Goal: Obtain resource: Download file/media

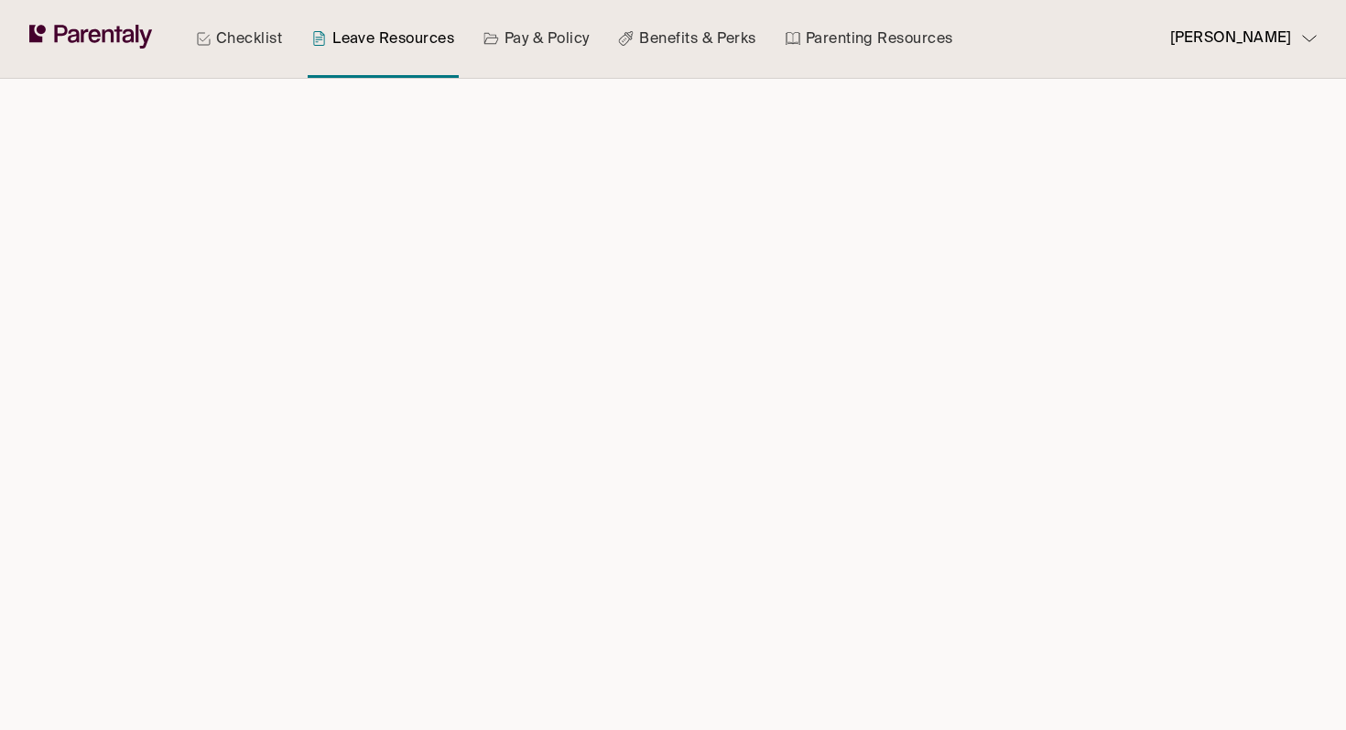
click at [532, 42] on link "Pay & Policy" at bounding box center [537, 39] width 114 height 78
click at [646, 43] on link "Benefits & Perks" at bounding box center [686, 39] width 145 height 78
click at [769, 39] on div "Checklist Leave Resources Pay & Policy Benefits & Perks Parenting Resources" at bounding box center [574, 39] width 787 height 78
click at [812, 43] on link "Parenting Resources" at bounding box center [869, 39] width 175 height 78
click at [1275, 47] on p "Yvonne L" at bounding box center [1230, 39] width 121 height 25
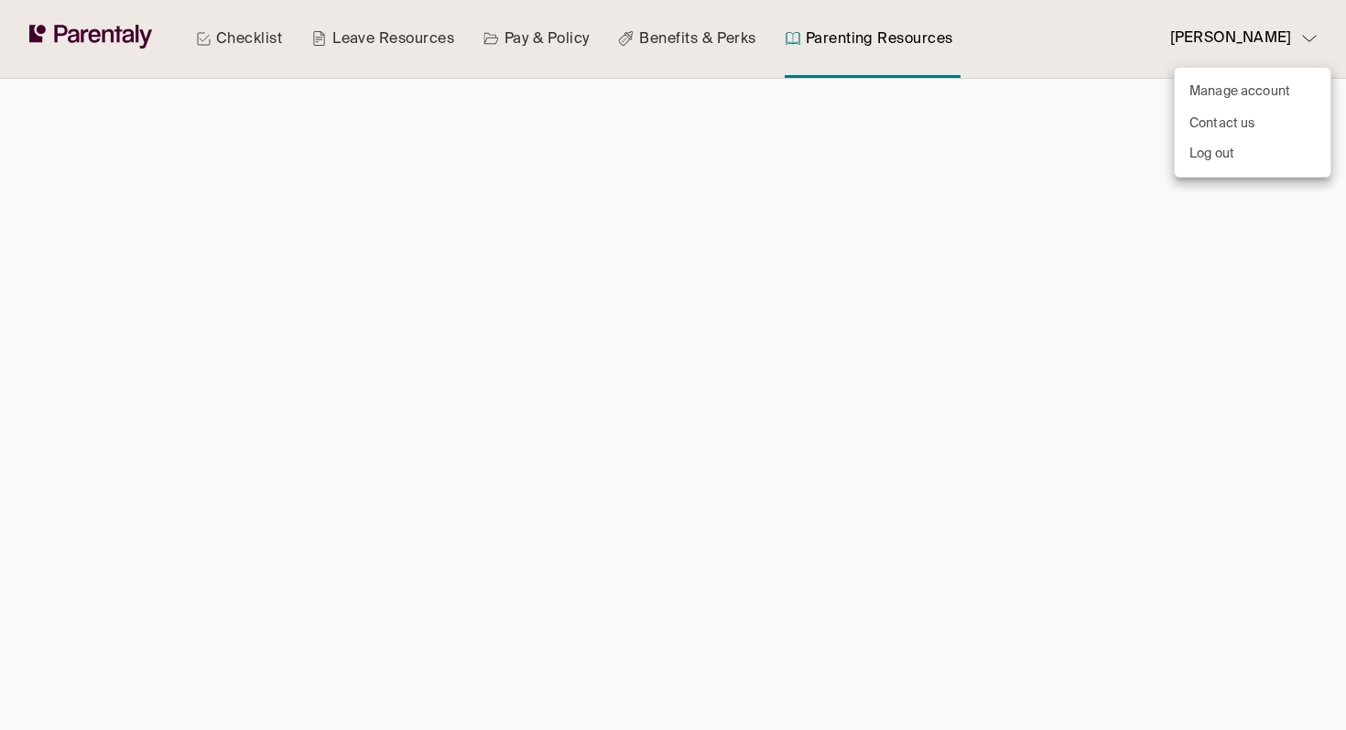
click at [987, 144] on div at bounding box center [673, 365] width 1346 height 730
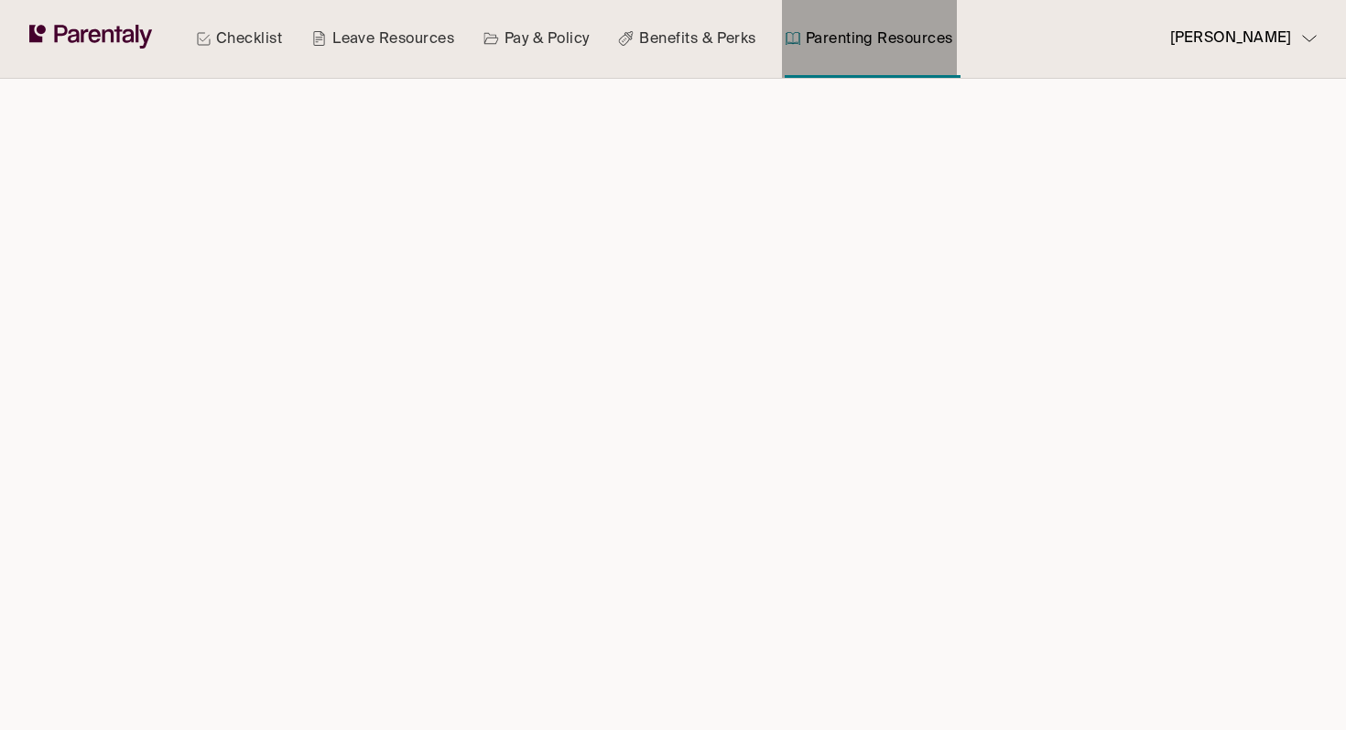
click at [876, 52] on link "Parenting Resources" at bounding box center [869, 39] width 175 height 78
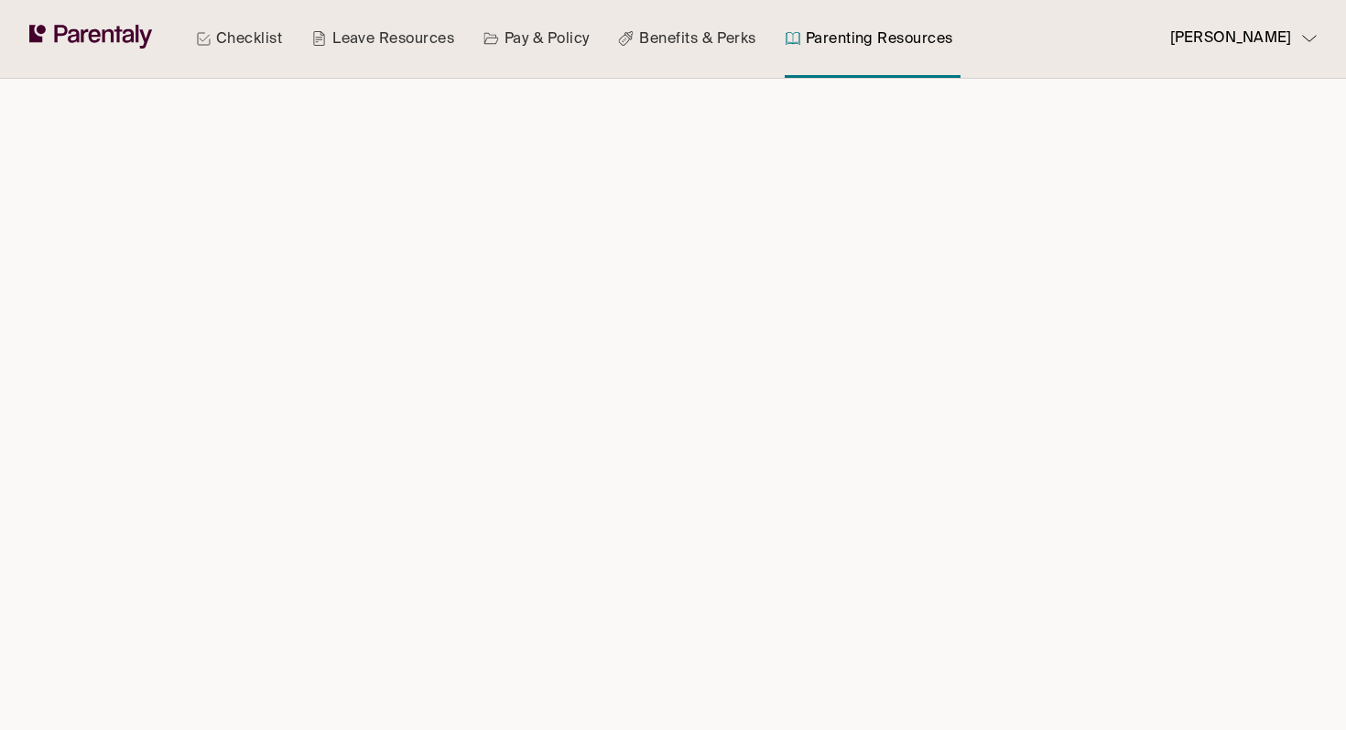
click at [139, 44] on icon at bounding box center [91, 37] width 124 height 24
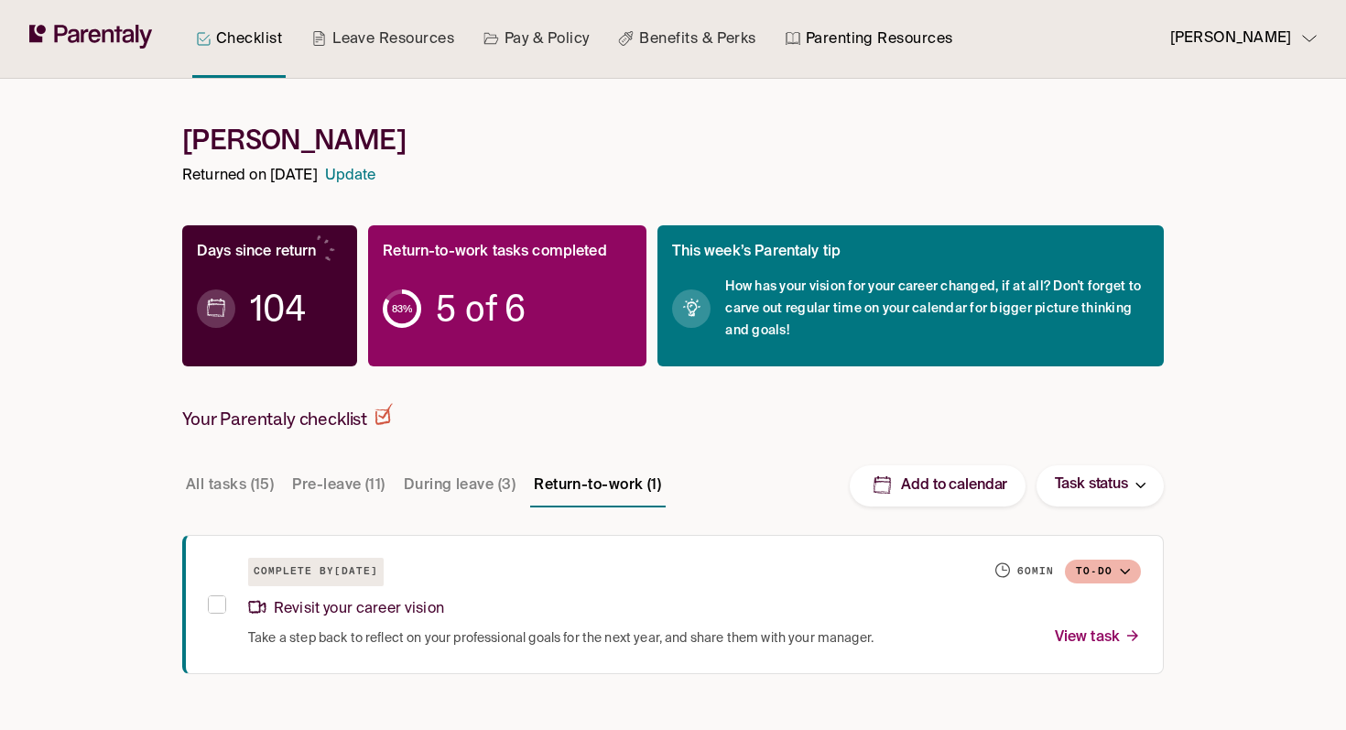
click at [836, 46] on link "Parenting Resources" at bounding box center [869, 39] width 175 height 78
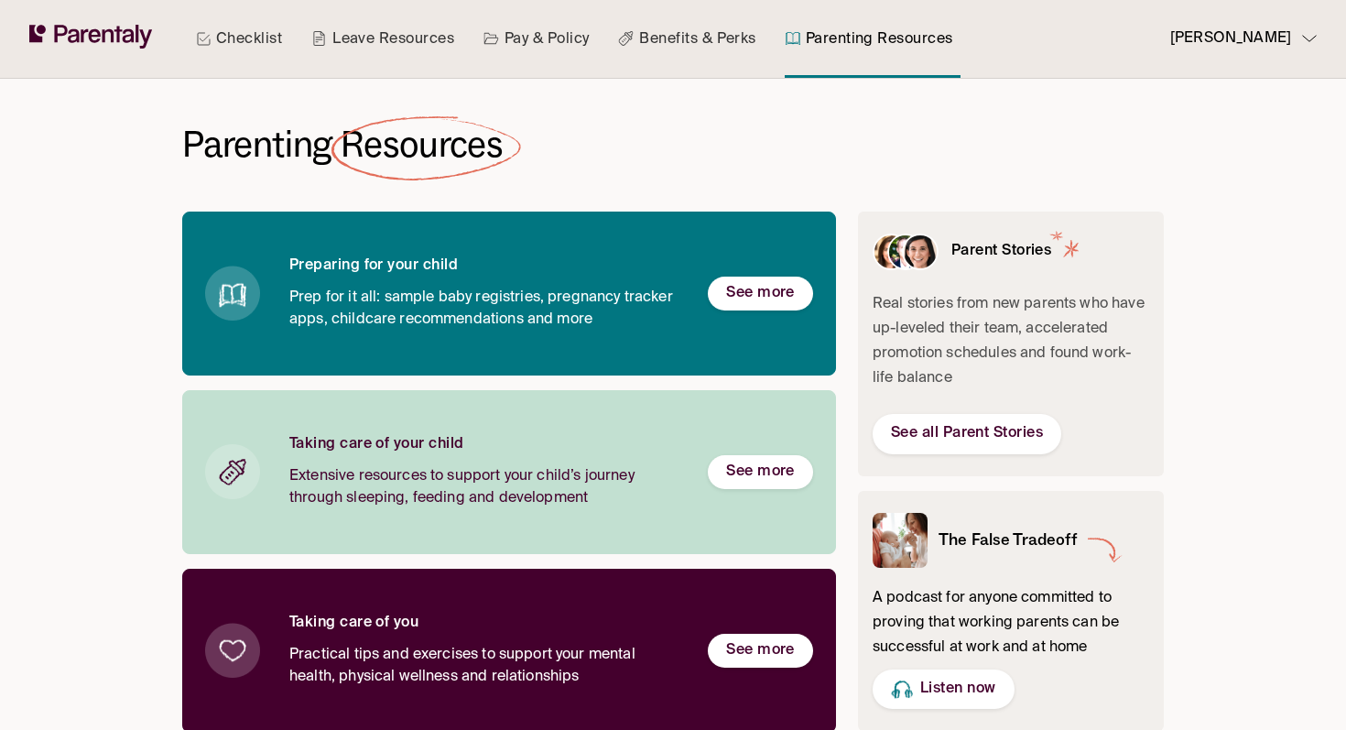
click at [358, 45] on link "Leave Resources" at bounding box center [383, 39] width 150 height 78
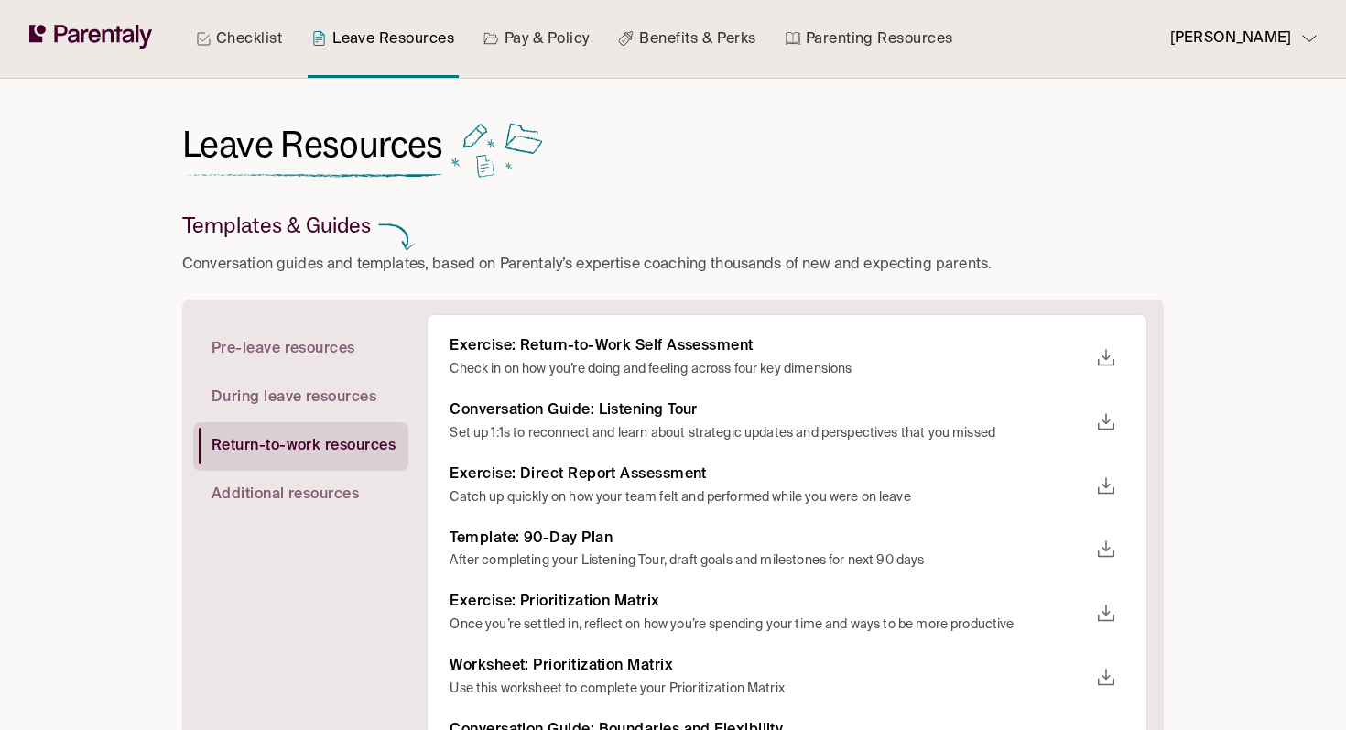
click at [527, 52] on link "Pay & Policy" at bounding box center [537, 39] width 114 height 78
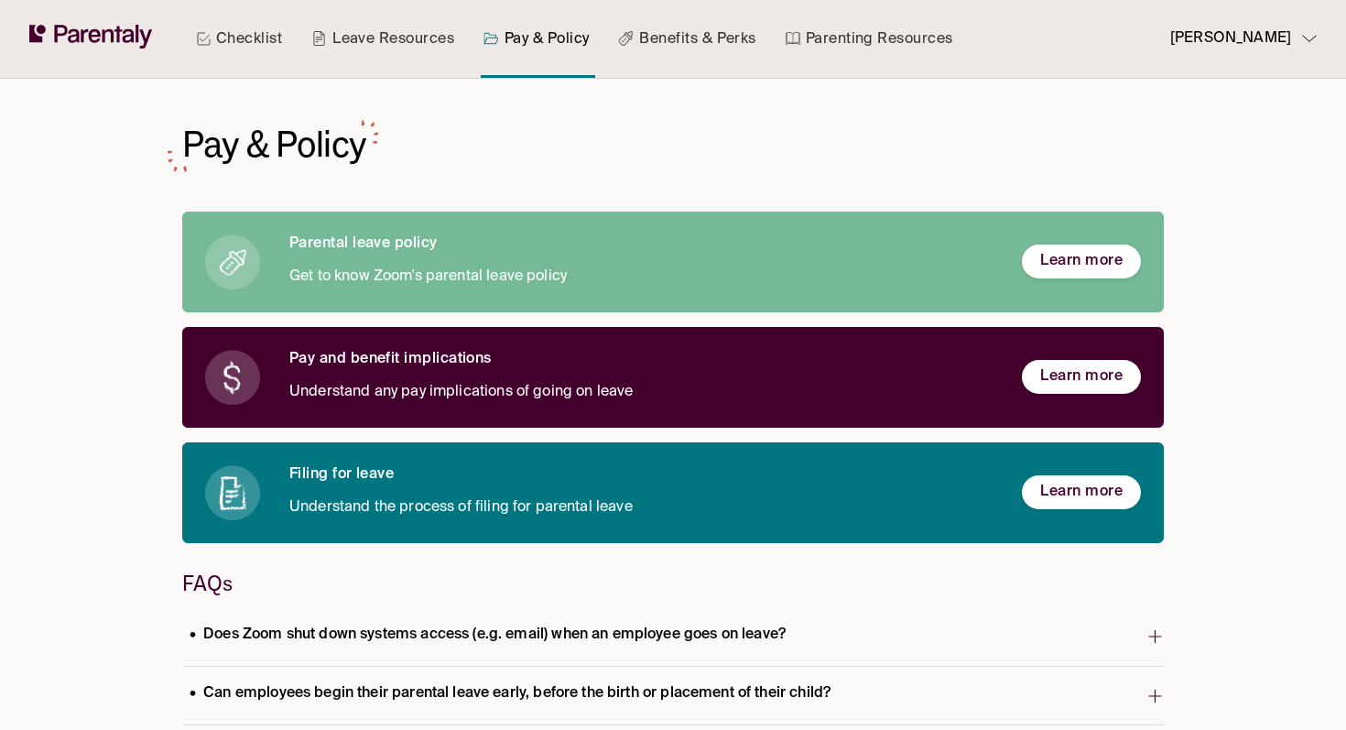
click at [1058, 263] on span "Learn more" at bounding box center [1081, 261] width 82 height 19
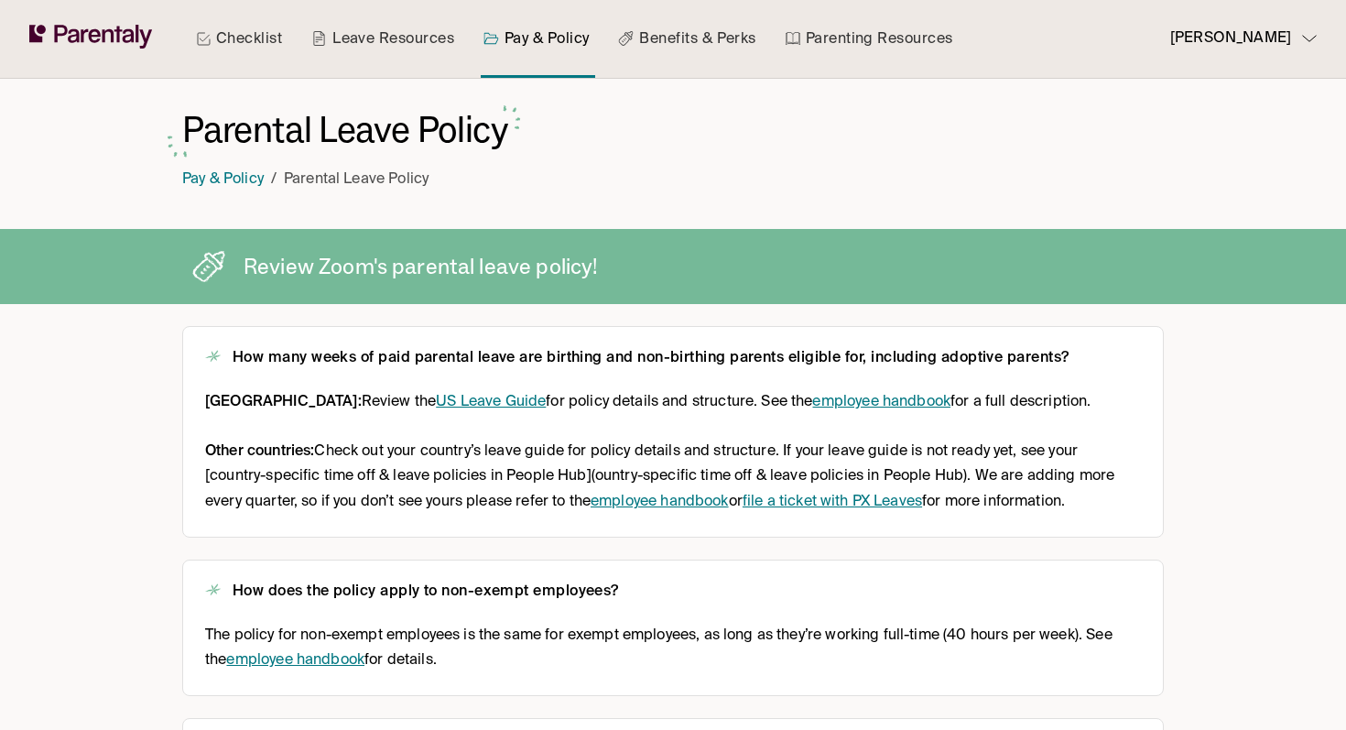
click at [671, 49] on link "Benefits & Perks" at bounding box center [686, 39] width 145 height 78
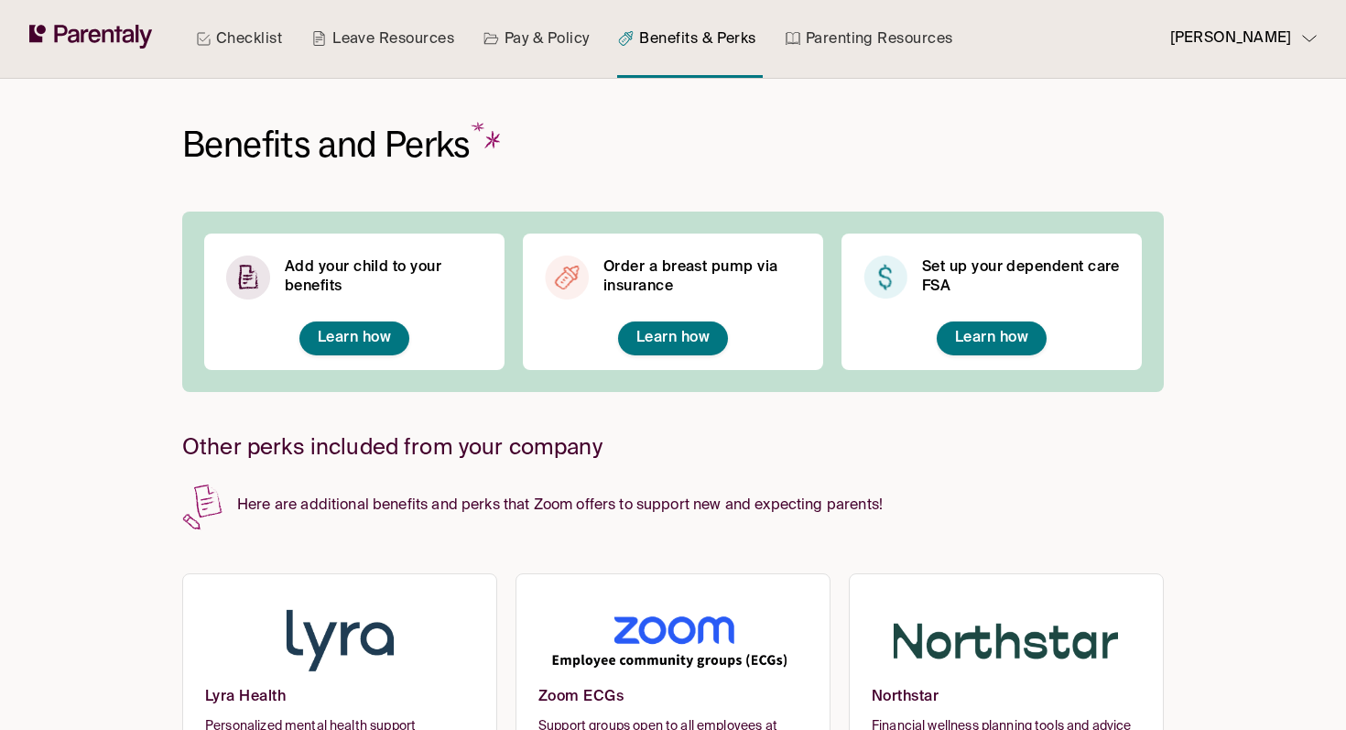
click at [841, 37] on link "Parenting Resources" at bounding box center [869, 39] width 175 height 78
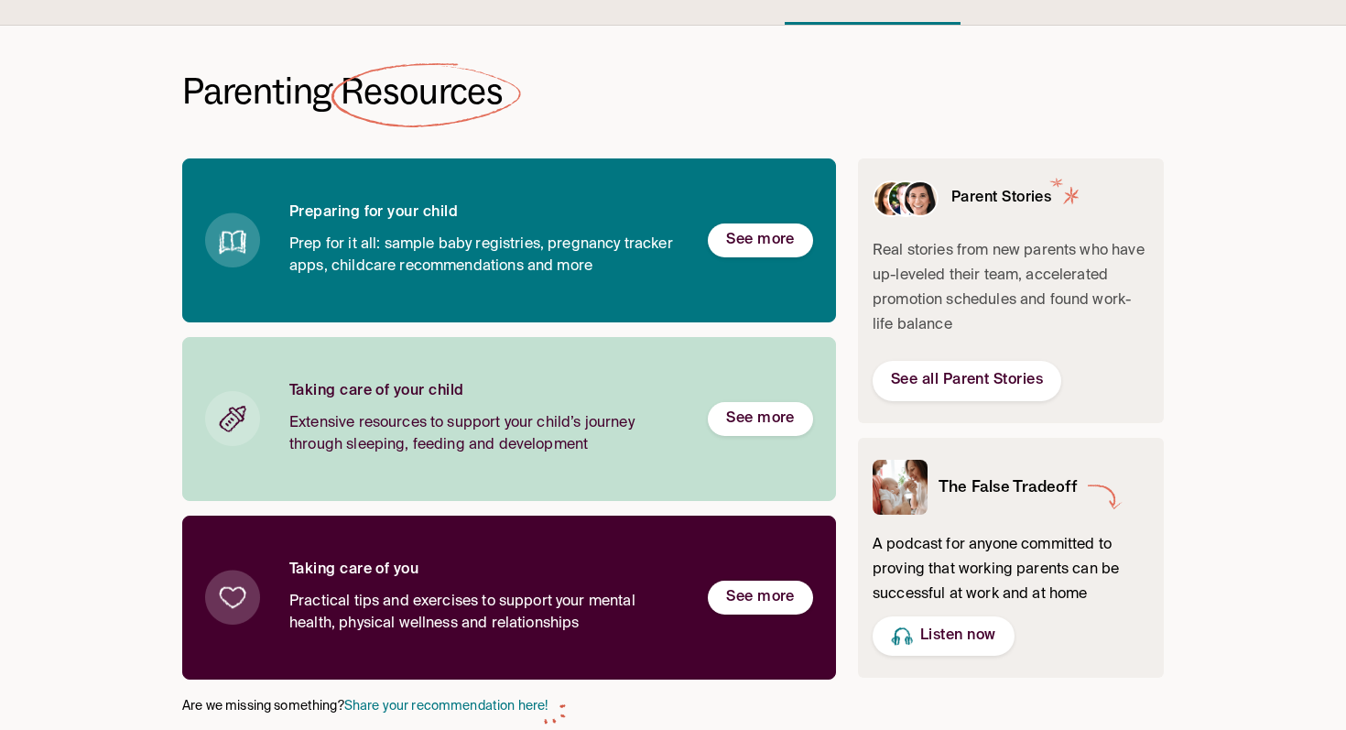
scroll to position [71, 0]
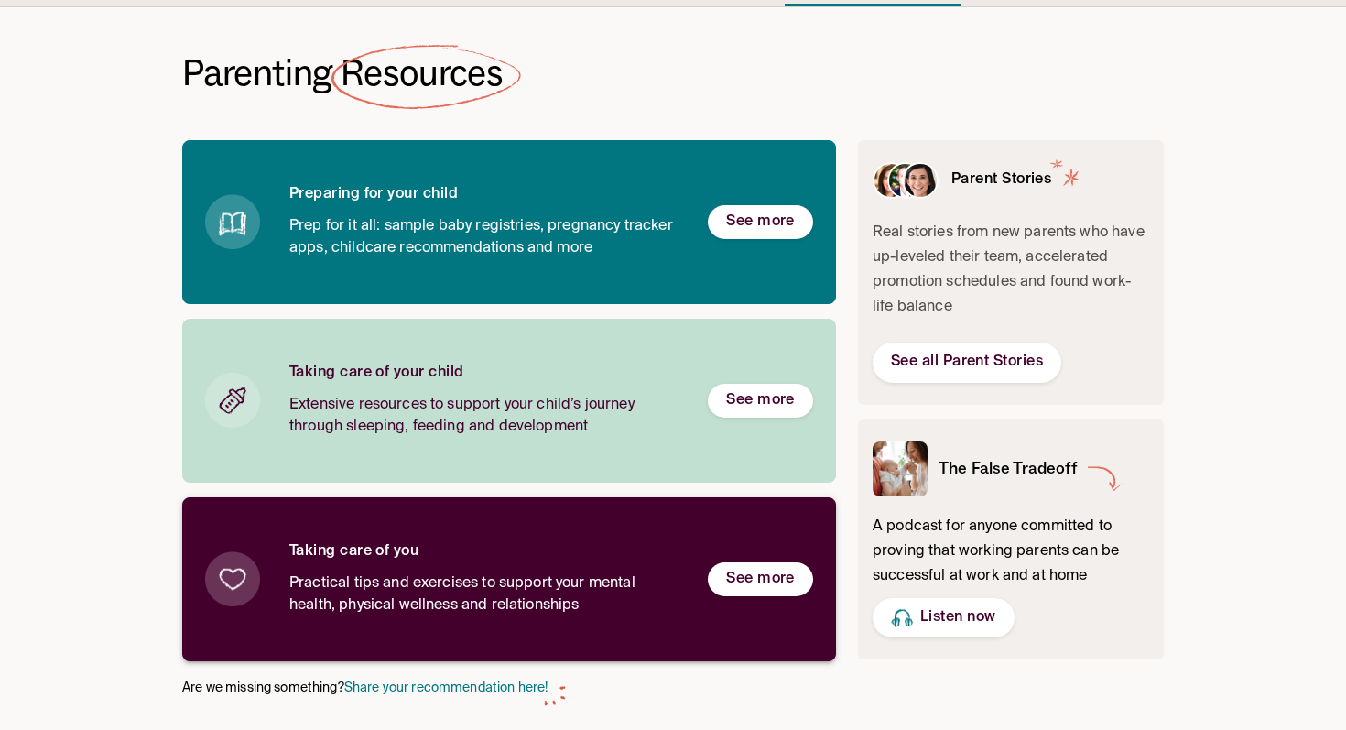
click at [769, 581] on h6 "See more" at bounding box center [760, 579] width 69 height 19
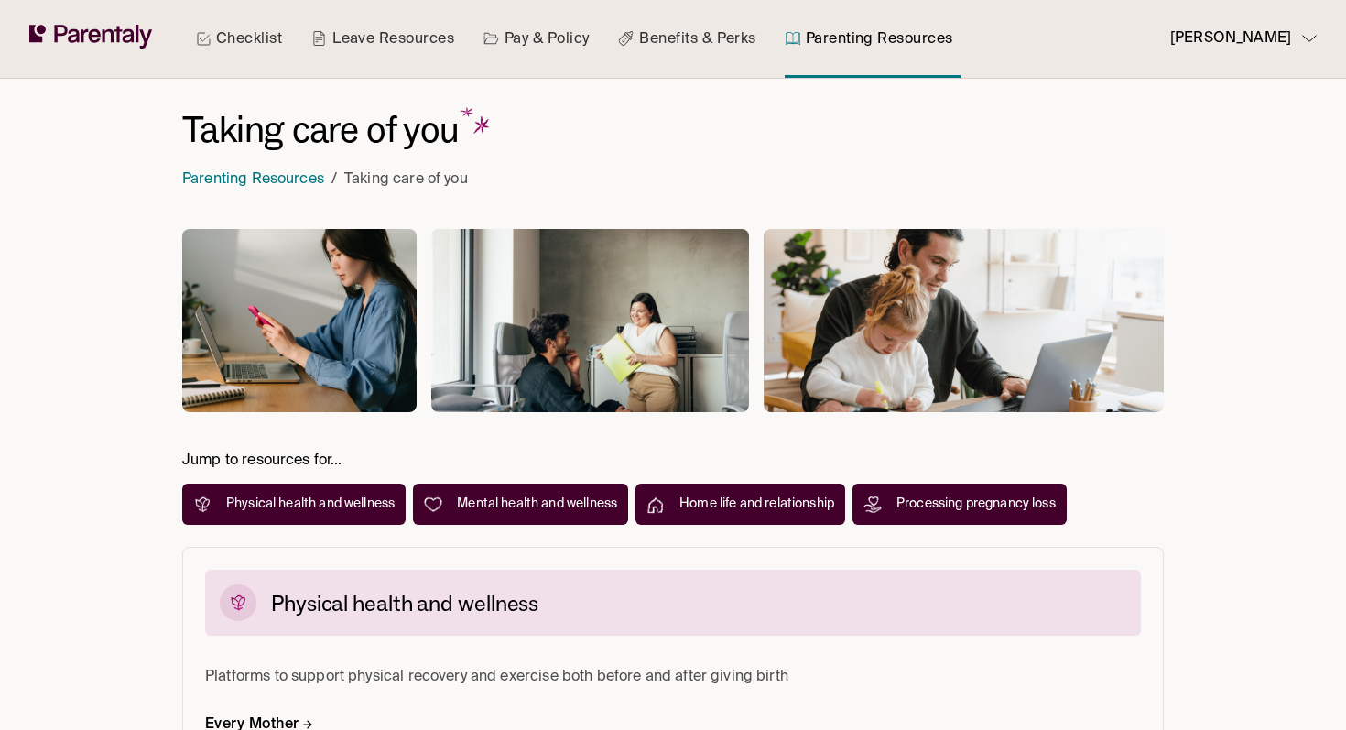
click at [374, 39] on link "Leave Resources" at bounding box center [383, 39] width 150 height 78
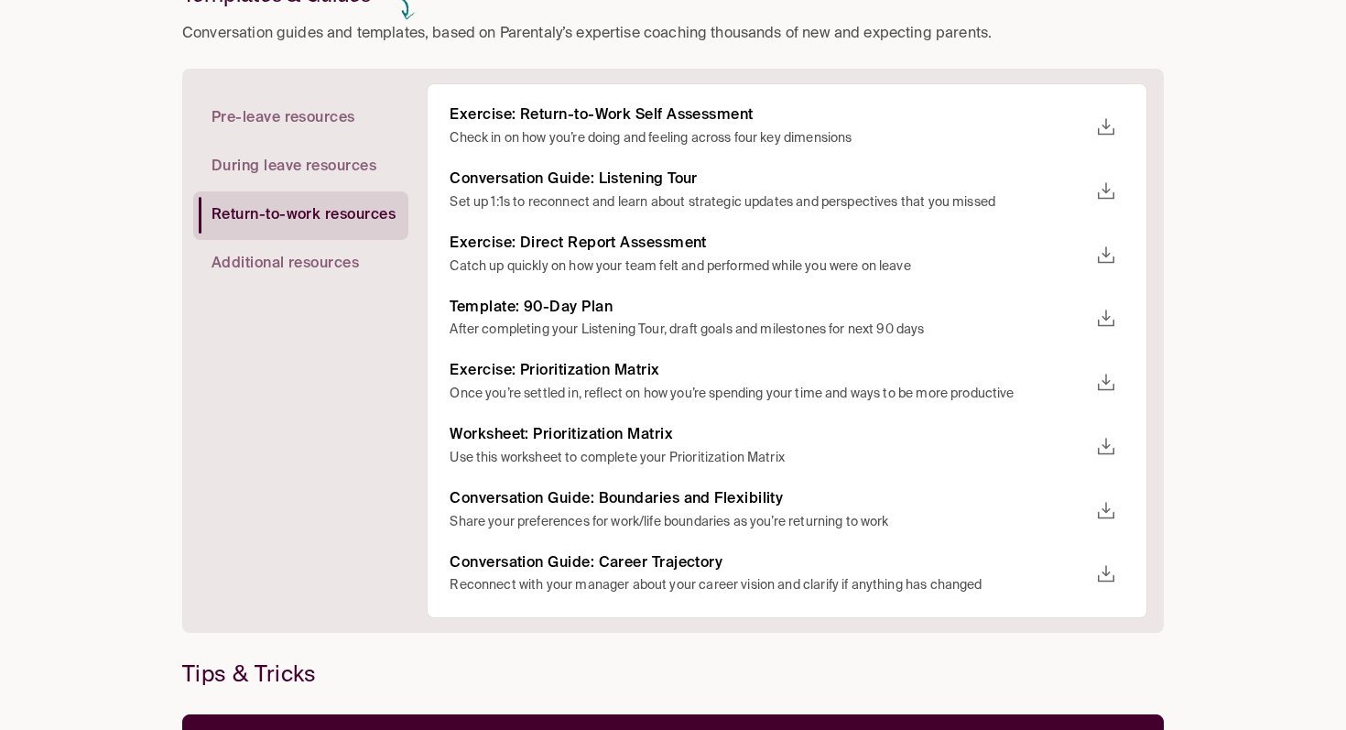
scroll to position [233, 0]
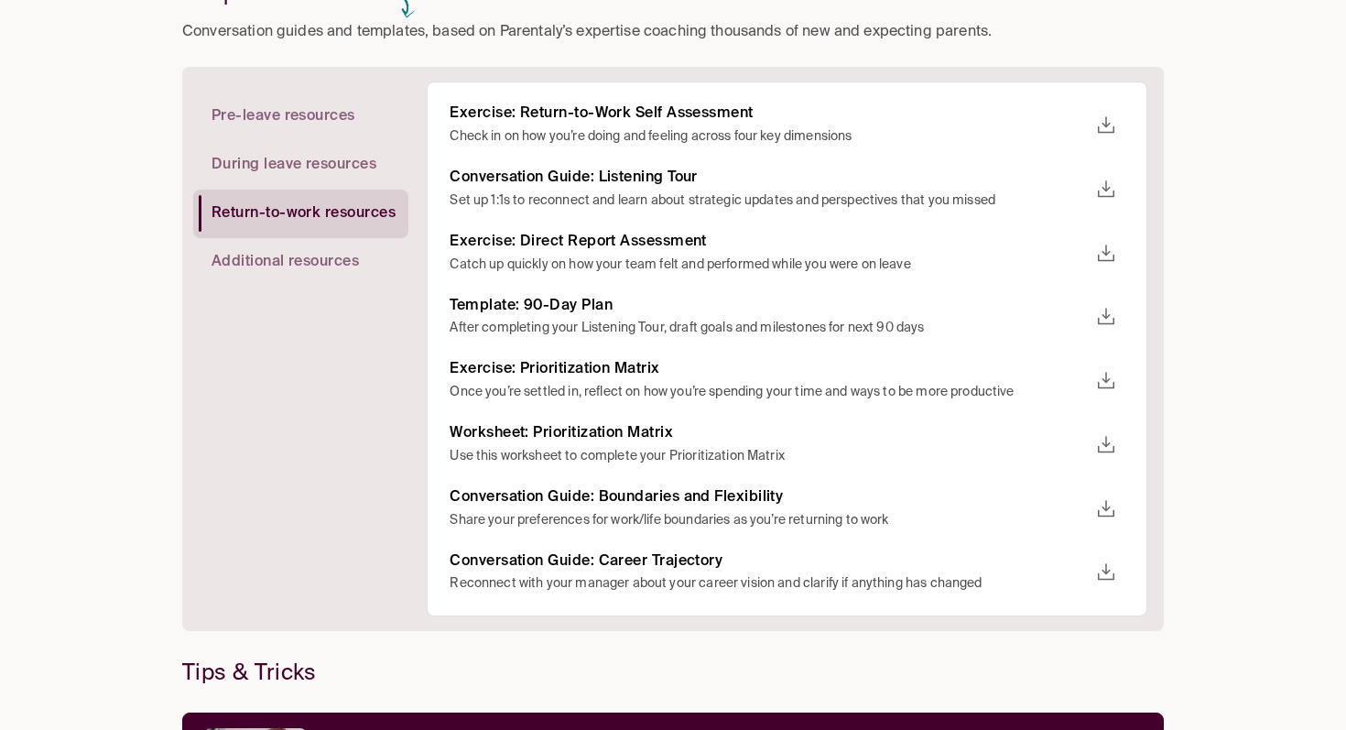
click at [1097, 514] on icon "download" at bounding box center [1106, 509] width 22 height 22
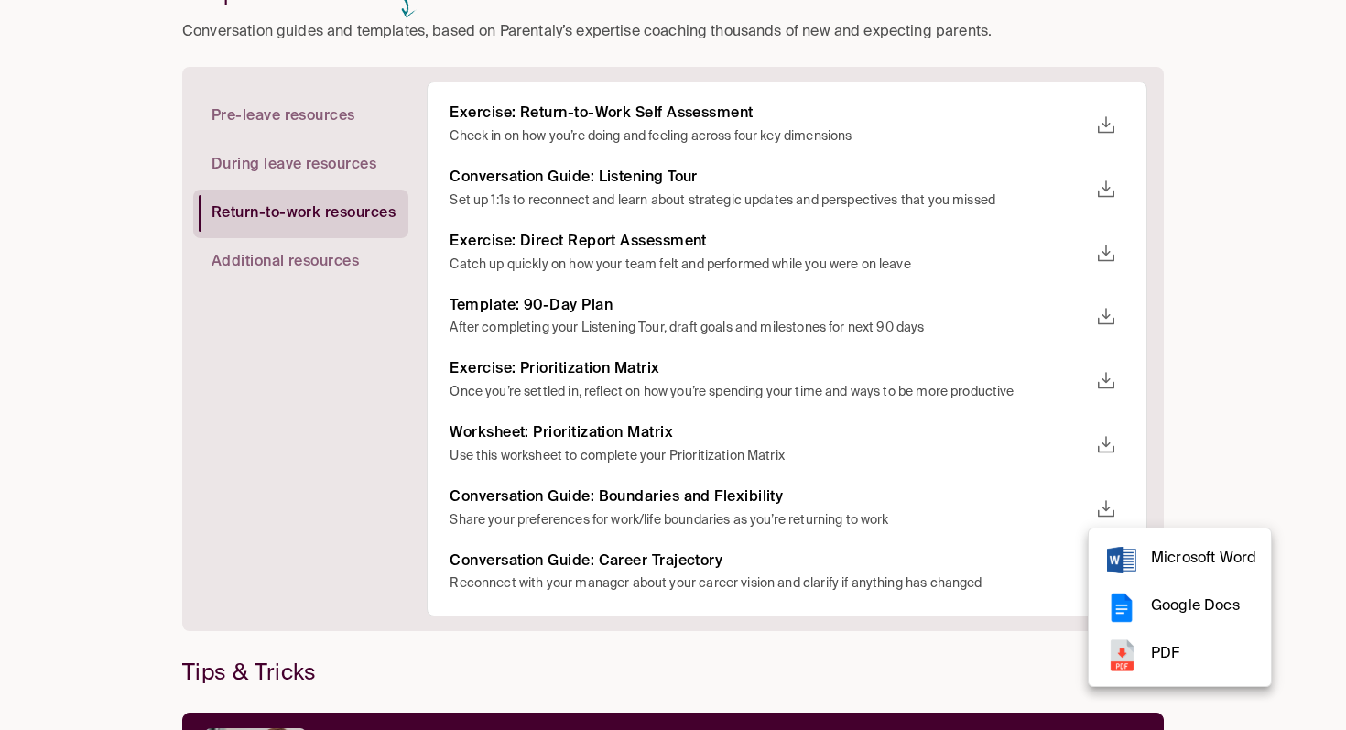
click at [1159, 556] on span "Microsoft Word" at bounding box center [1203, 559] width 105 height 25
click at [316, 338] on div at bounding box center [673, 365] width 1346 height 730
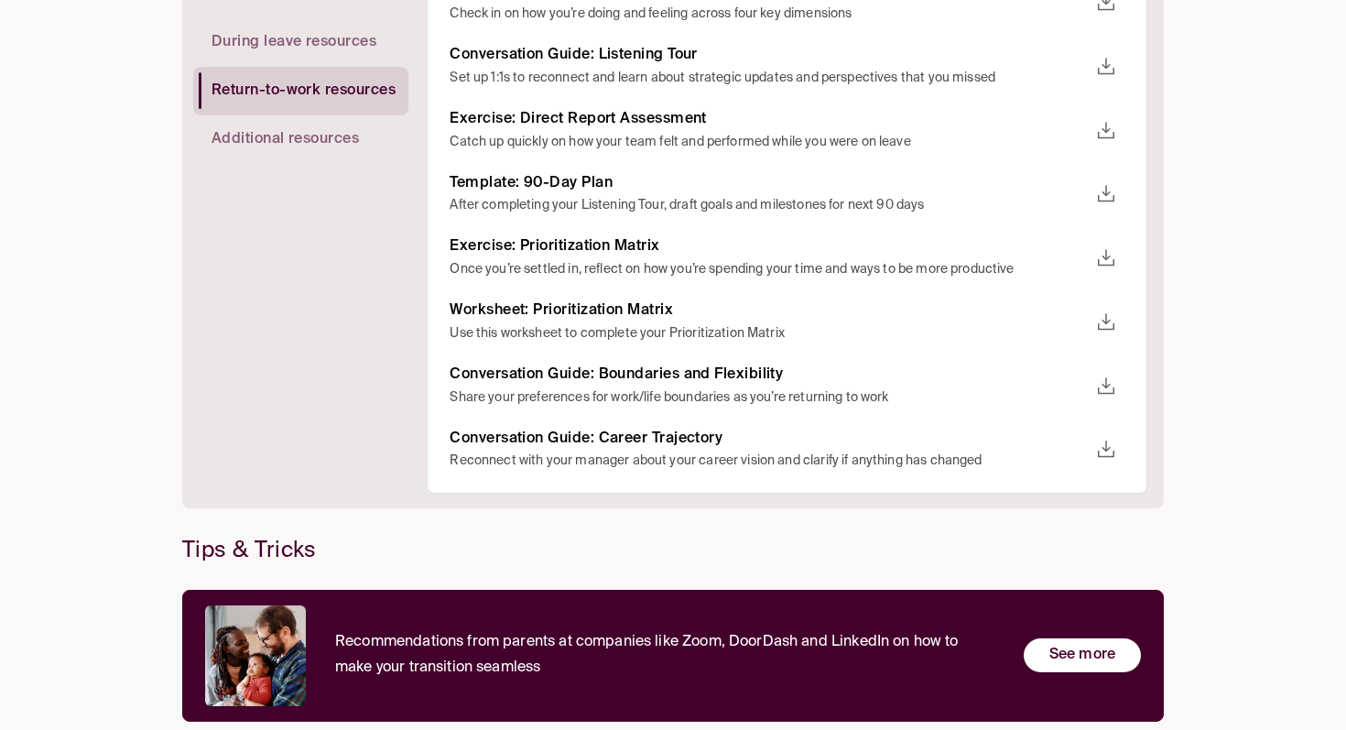
scroll to position [397, 0]
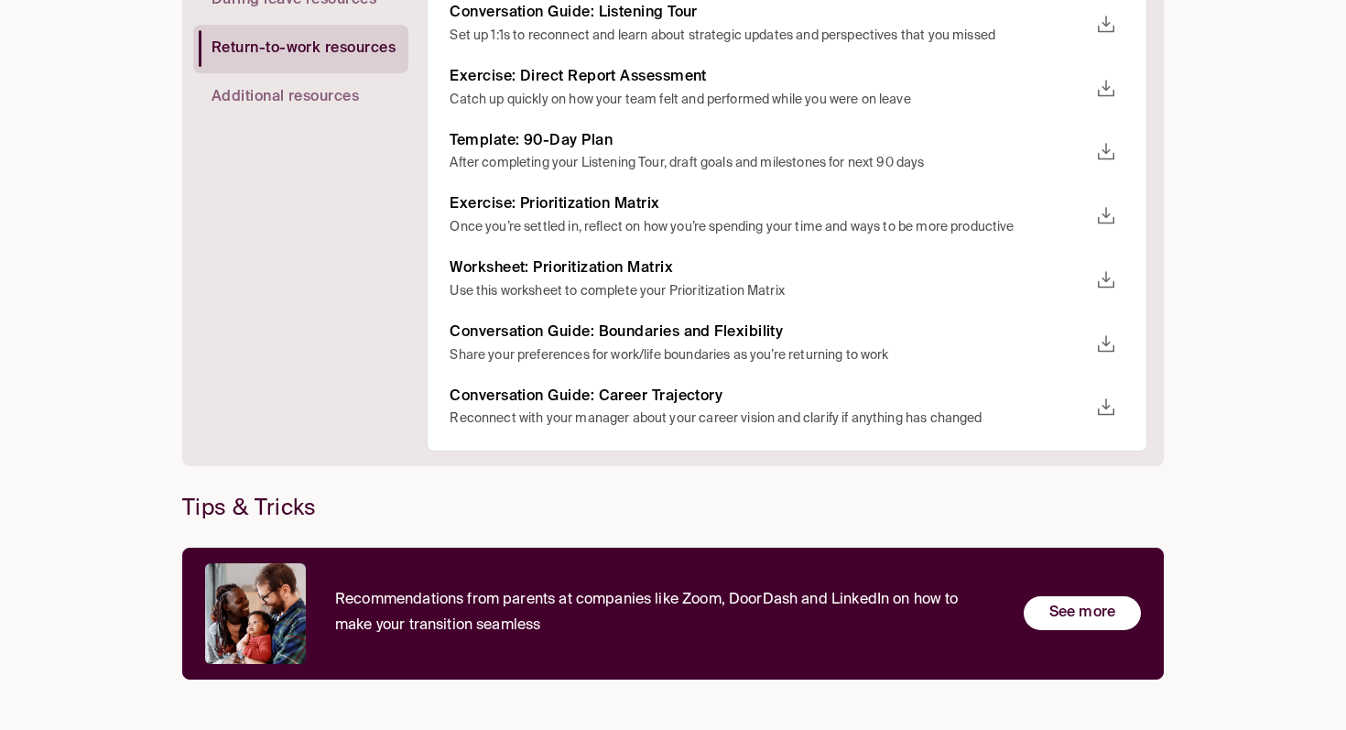
click at [1064, 618] on p "See more" at bounding box center [1082, 613] width 66 height 25
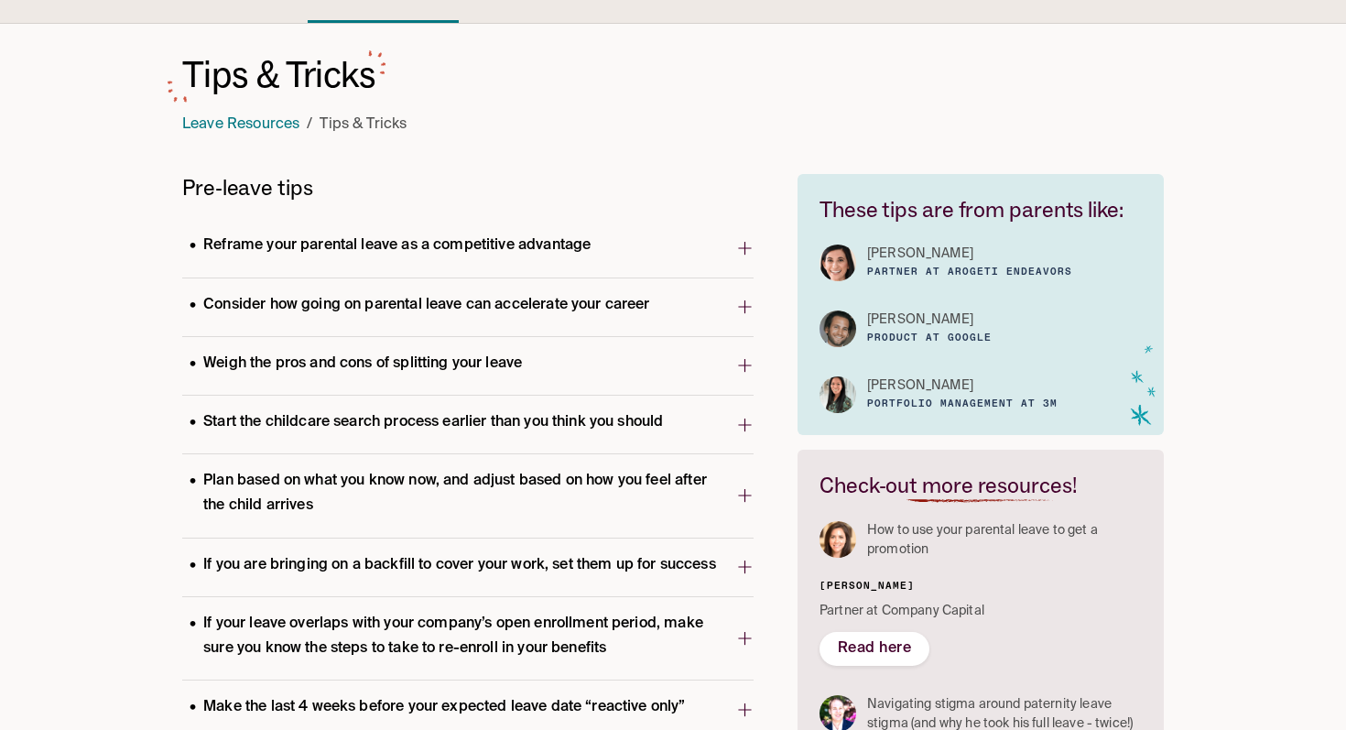
scroll to position [113, 0]
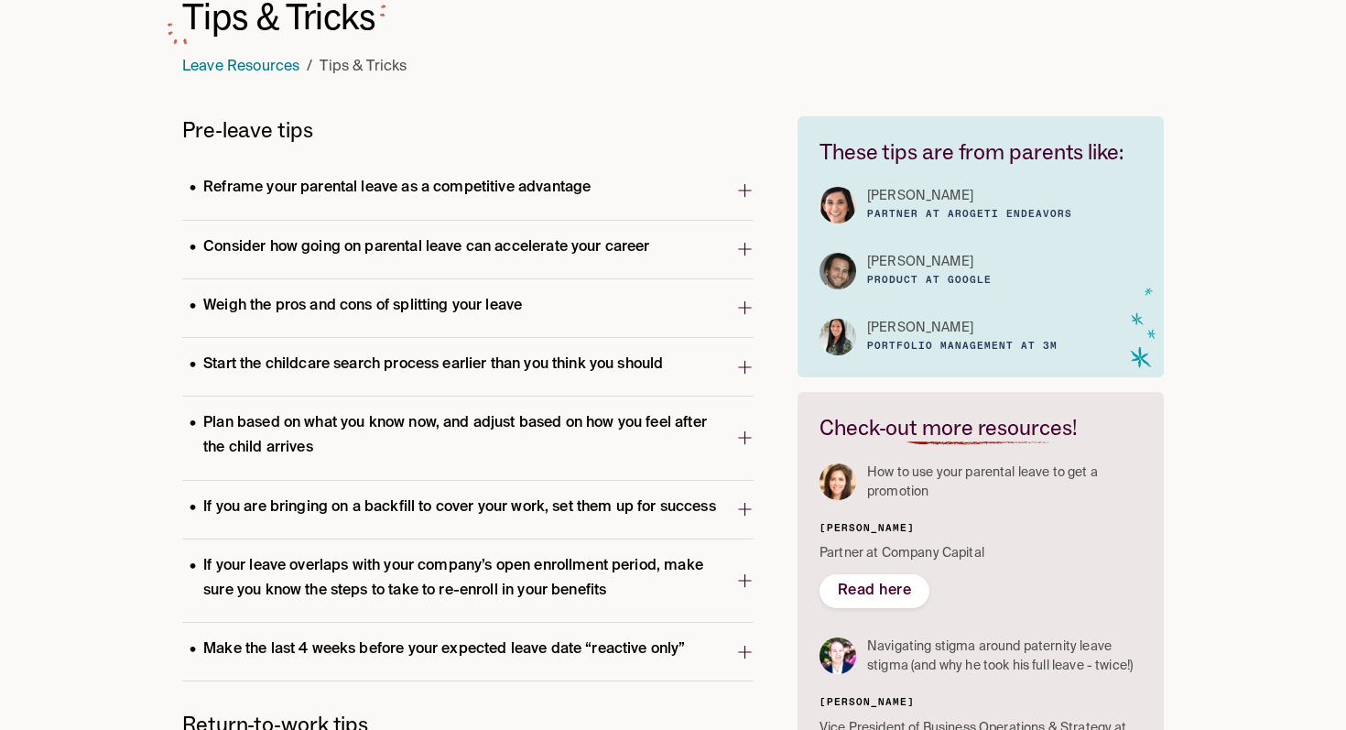
click at [734, 190] on span "Reframe your parental leave as a competitive advantage" at bounding box center [459, 190] width 554 height 36
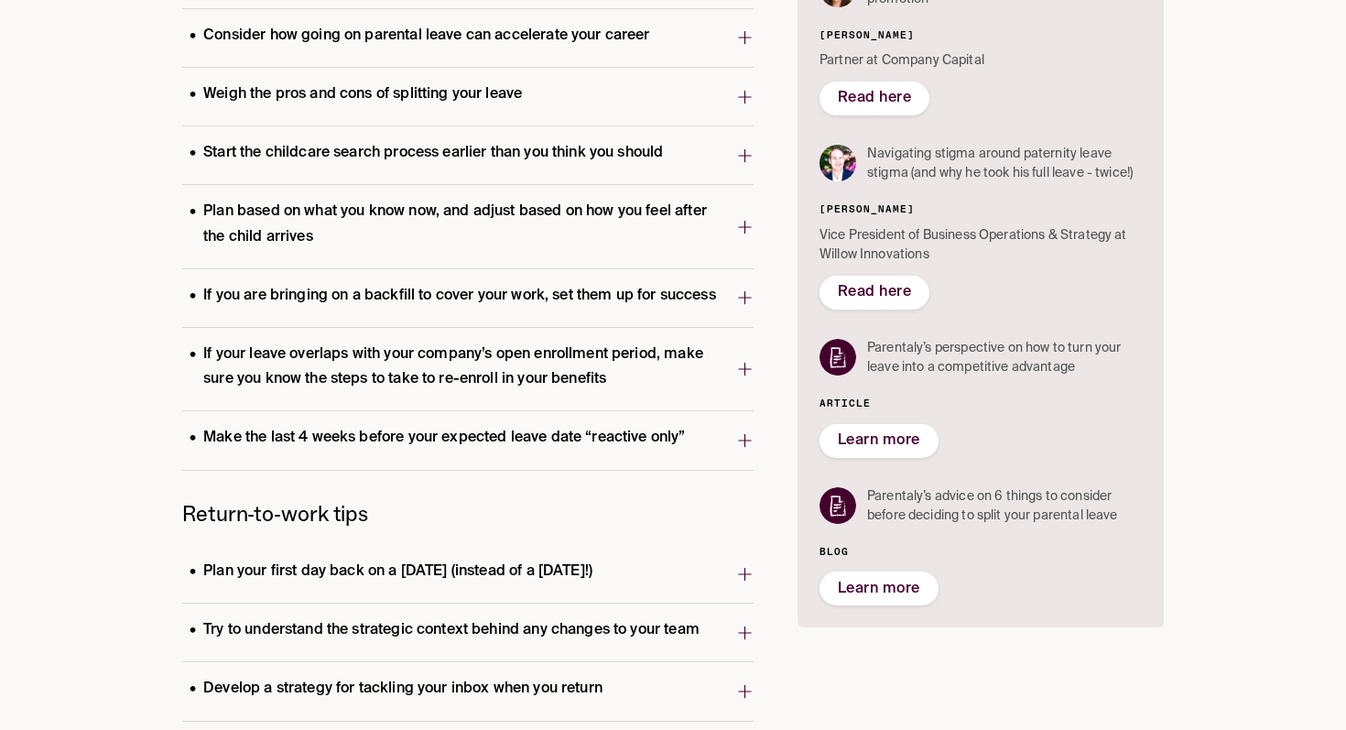
scroll to position [607, 0]
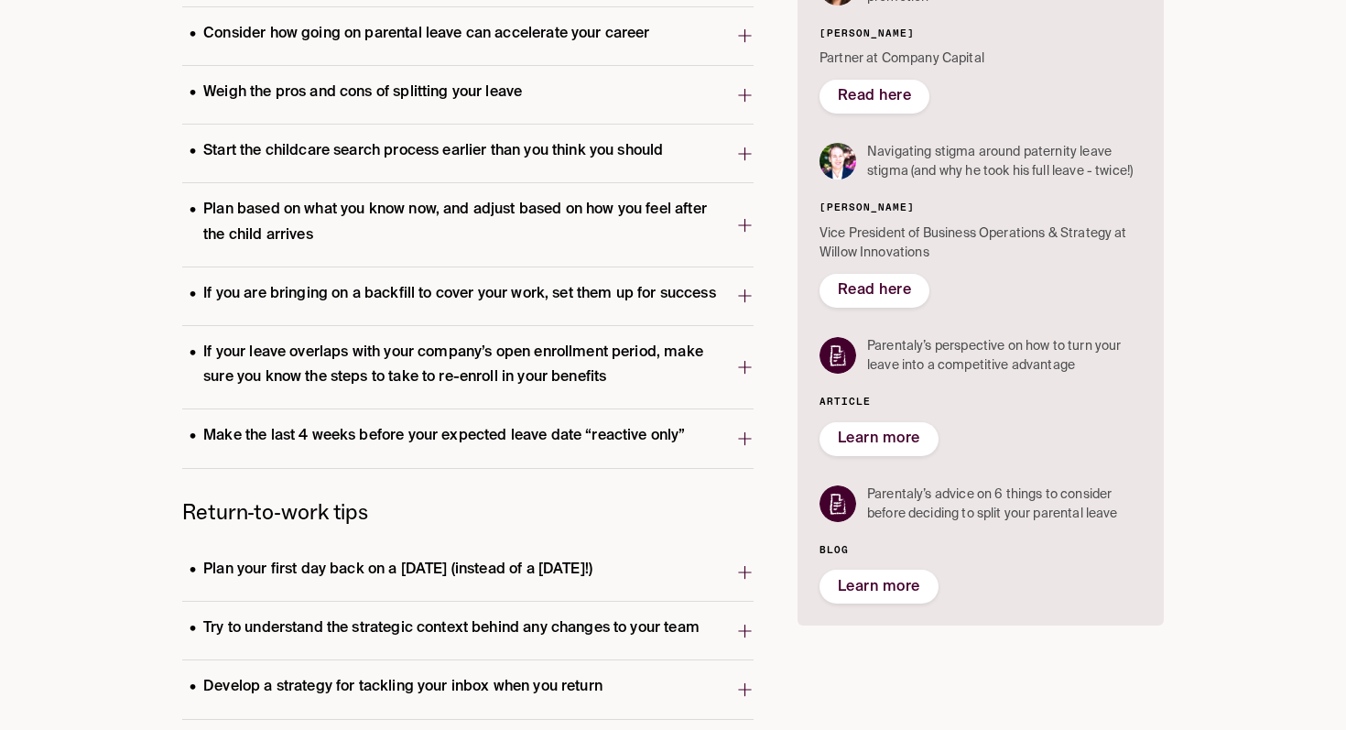
click at [736, 38] on icon "button" at bounding box center [744, 35] width 17 height 29
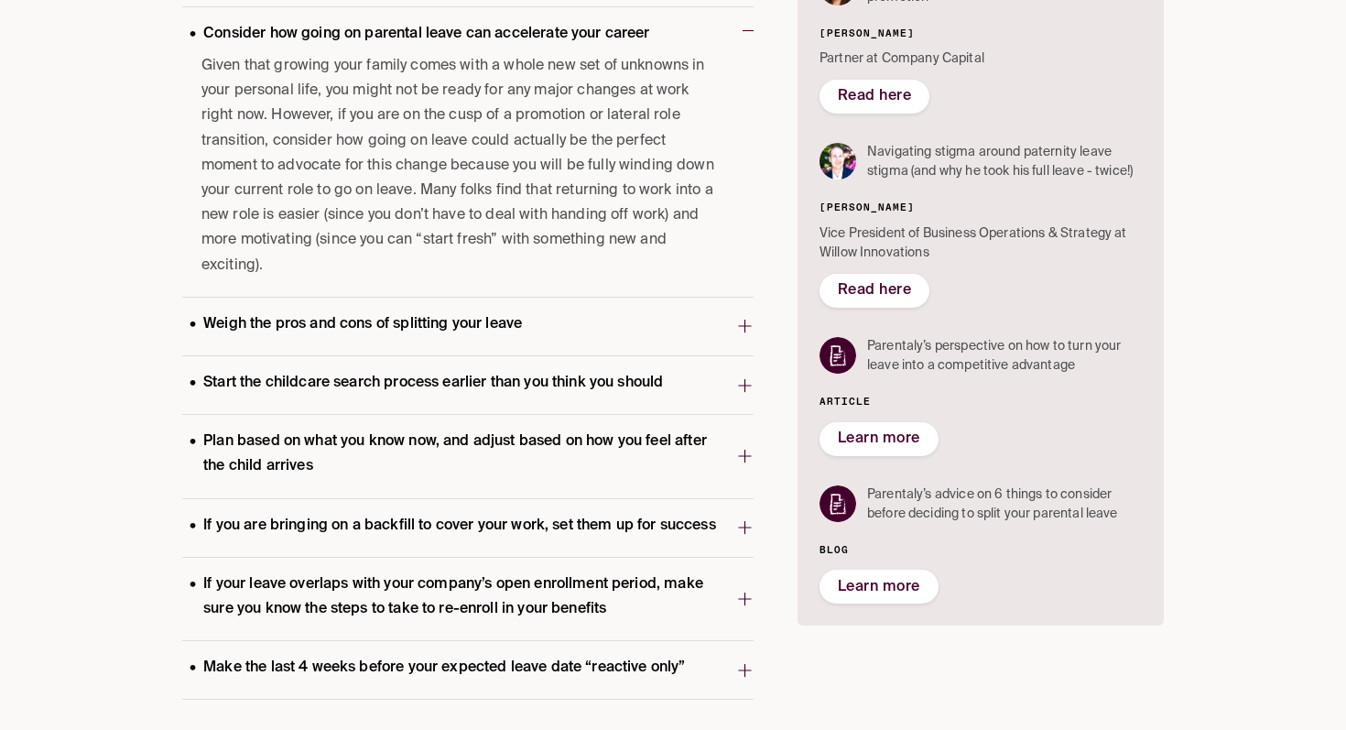
click at [729, 309] on span "Weigh the pros and cons of splitting your leave" at bounding box center [459, 327] width 554 height 36
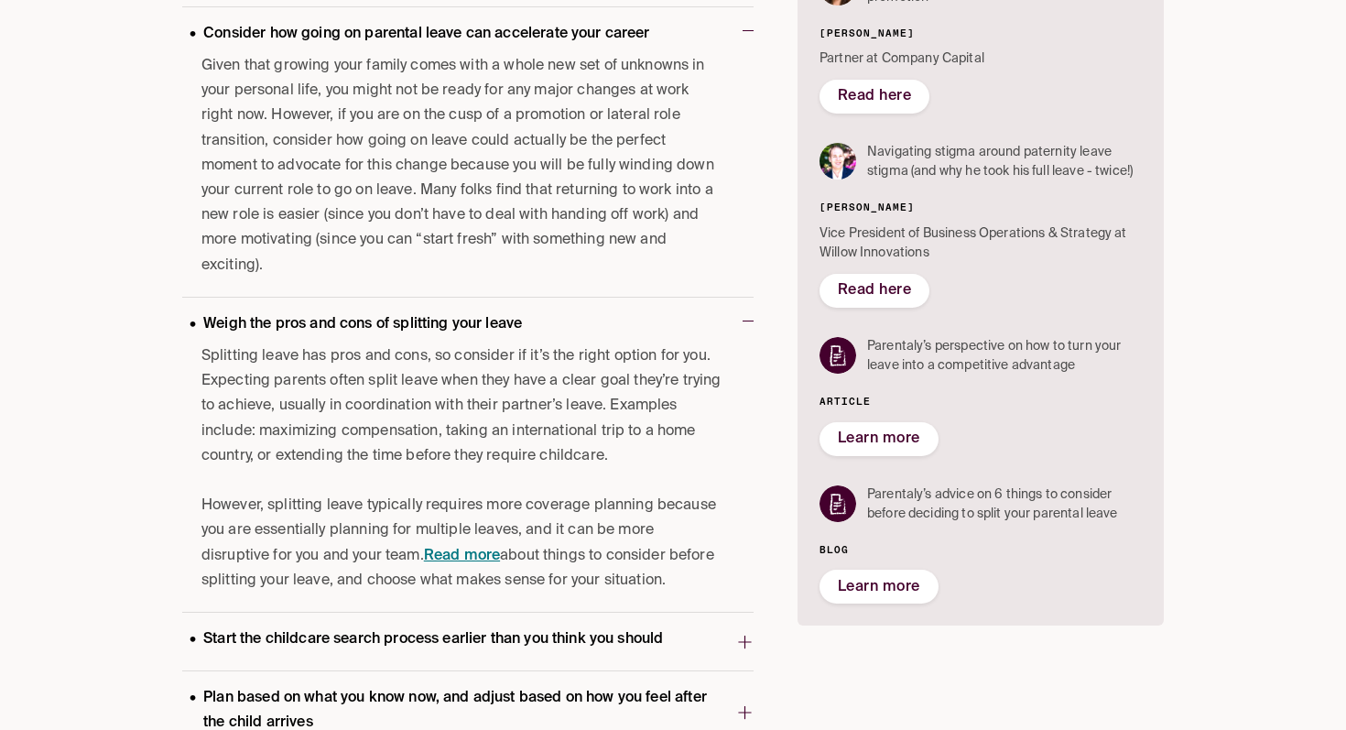
click at [728, 309] on span "Weigh the pros and cons of splitting your leave" at bounding box center [462, 327] width 560 height 36
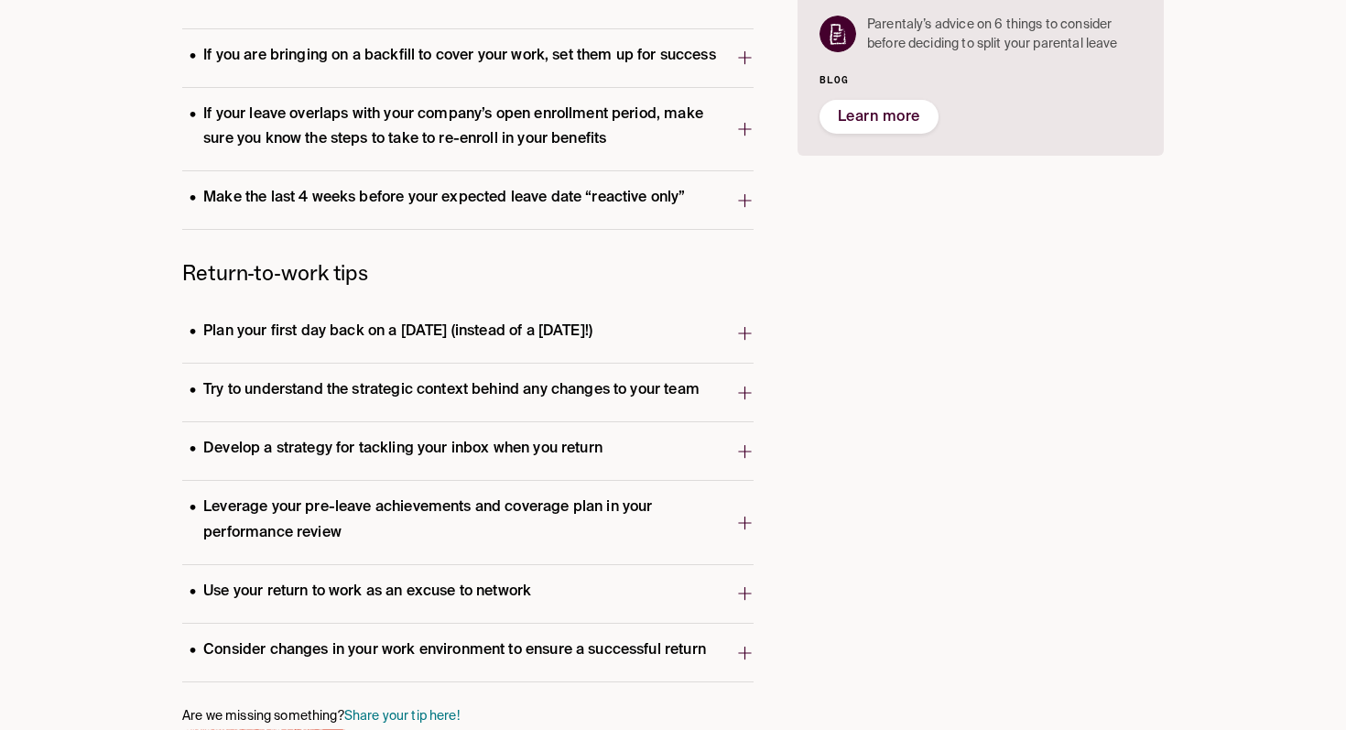
scroll to position [1080, 0]
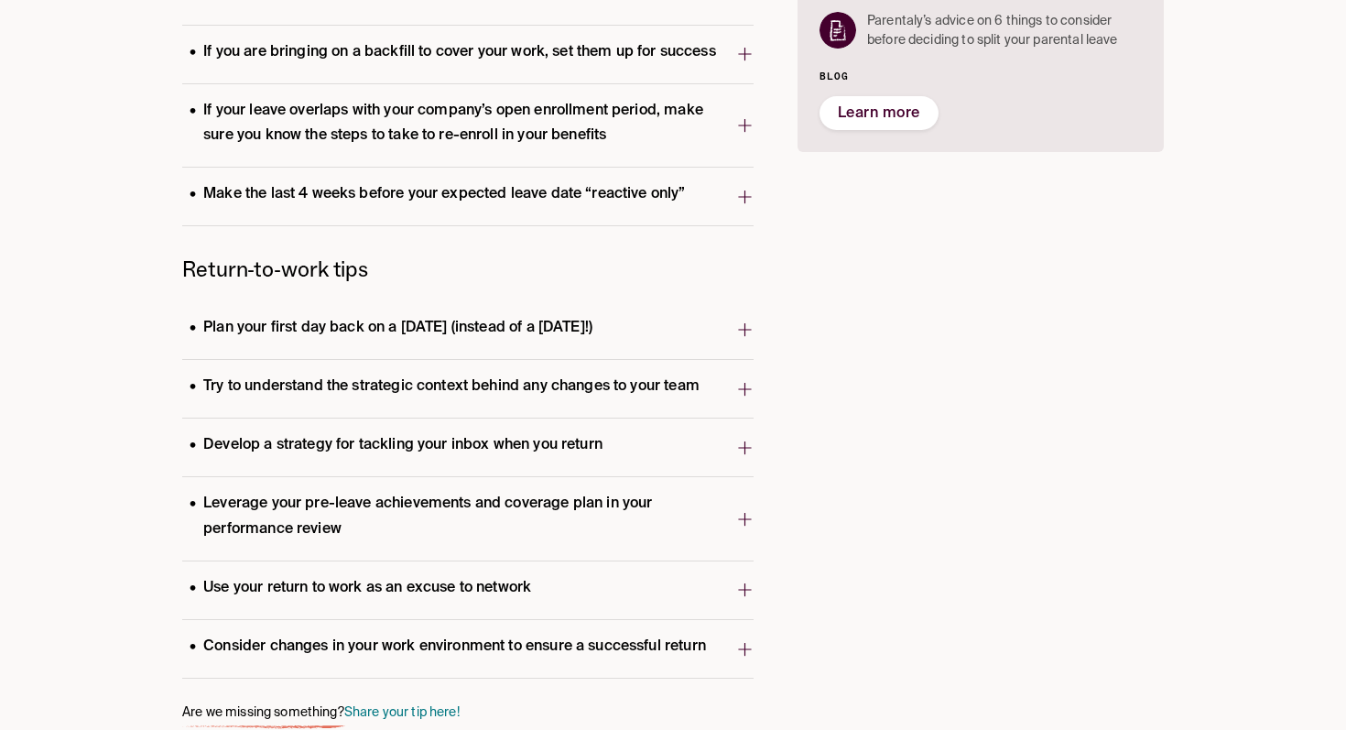
click at [738, 190] on icon "button" at bounding box center [744, 196] width 13 height 13
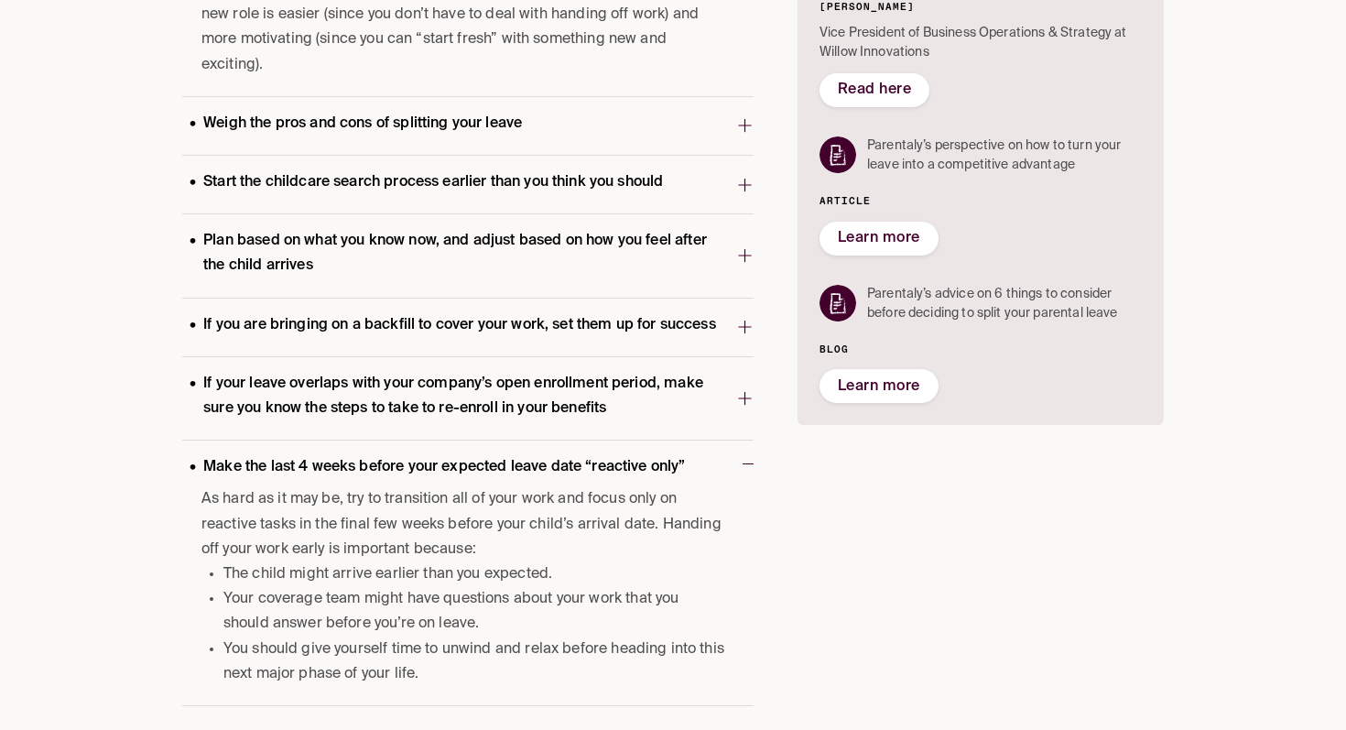
scroll to position [0, 0]
